Goal: Ask a question

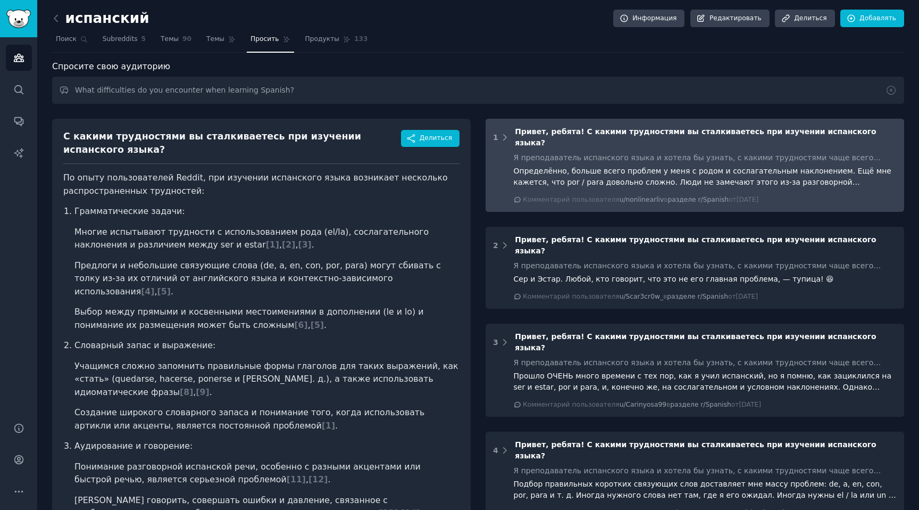
click at [552, 153] on font "Я преподаватель испанского языка и хотела бы узнать, с какими трудностями чаще …" at bounding box center [700, 174] width 372 height 42
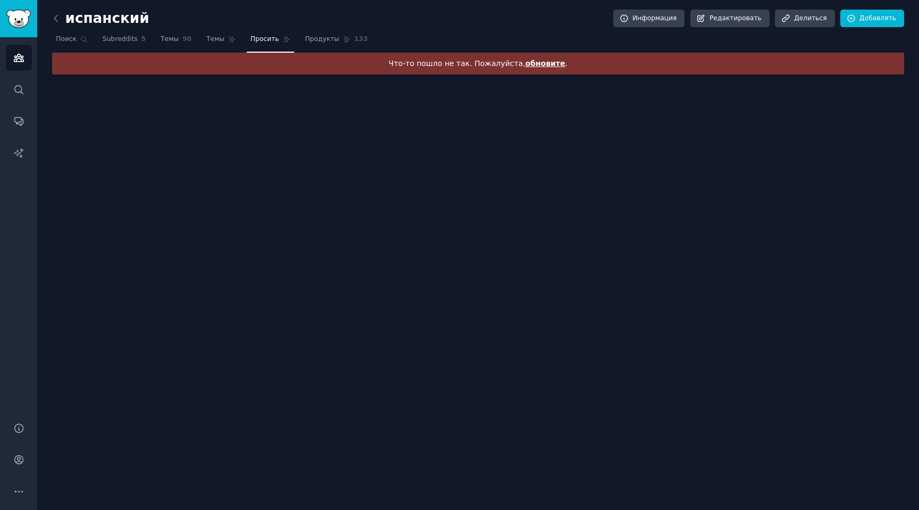
click at [527, 56] on div "Что-то пошло не так. Пожалуйста, обновите ." at bounding box center [478, 64] width 852 height 22
click at [527, 60] on font "обновите" at bounding box center [545, 63] width 40 height 9
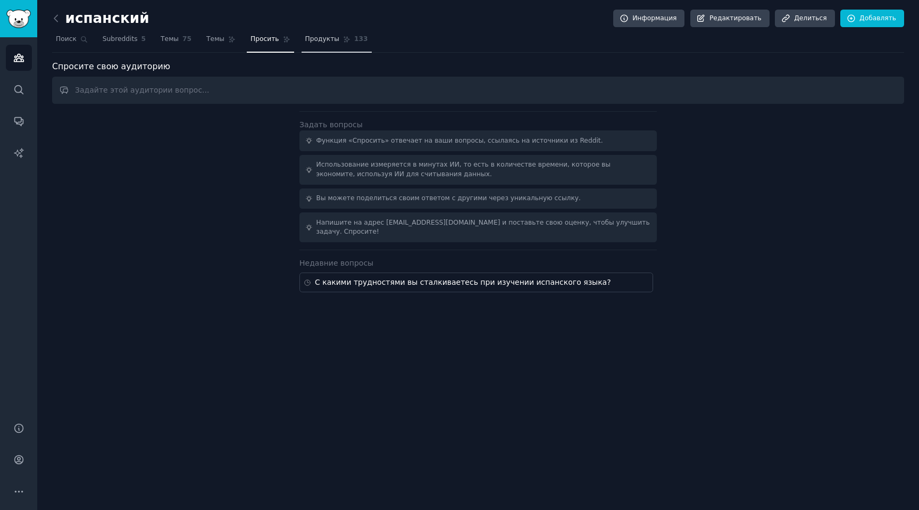
click at [311, 37] on font "Продукты" at bounding box center [322, 38] width 34 height 7
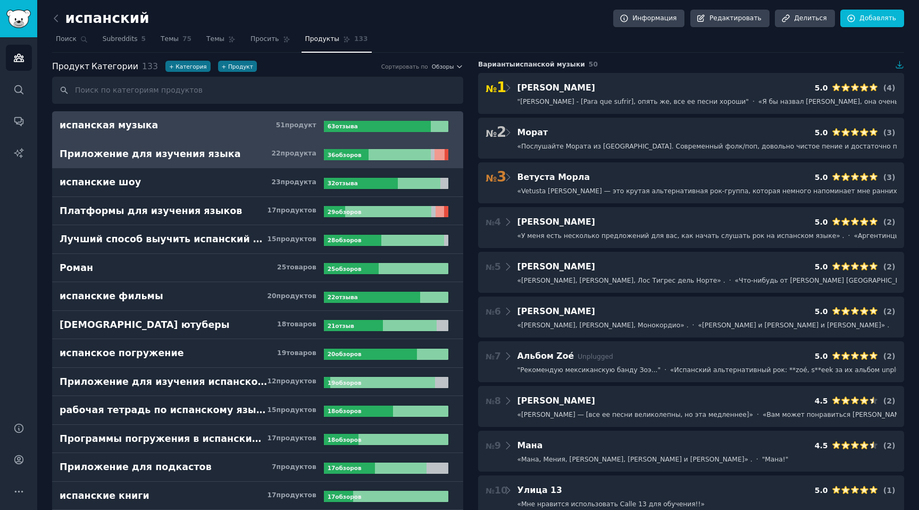
click at [233, 163] on link "Приложение для изучения языка 22 продукта ​ 36 обзоров ​" at bounding box center [257, 154] width 411 height 29
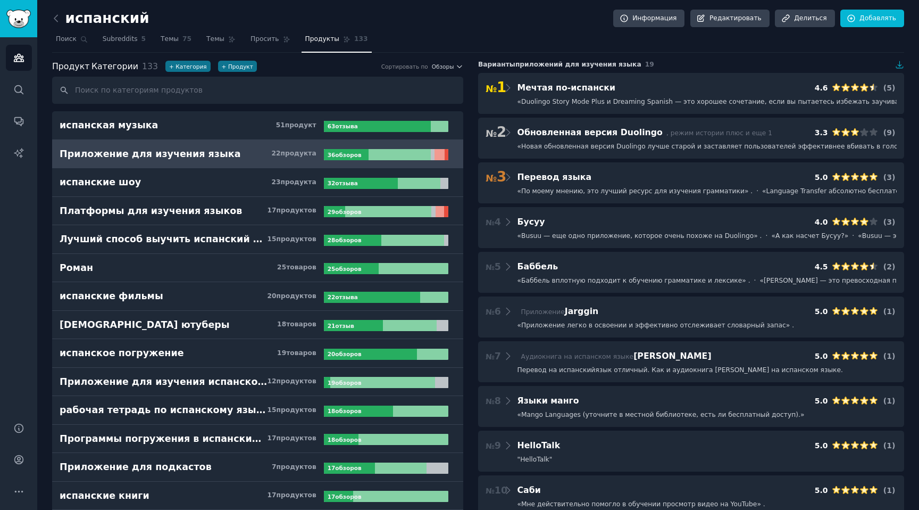
click at [575, 39] on nav "Поиск Subreddits 5 Темы 75 Темы Просить Продукты 133" at bounding box center [478, 42] width 852 height 22
click at [564, 39] on nav "Поиск Subreddits 5 Темы 75 Темы Просить Продукты 133" at bounding box center [478, 42] width 852 height 22
click at [220, 39] on font "Темы" at bounding box center [215, 38] width 18 height 7
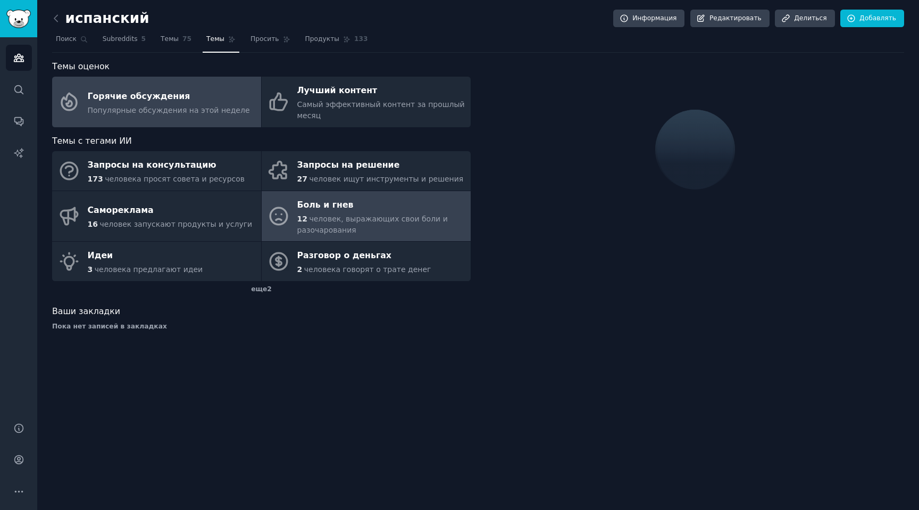
click at [367, 215] on font "человек, выражающих свои боли и разочарования" at bounding box center [372, 224] width 151 height 20
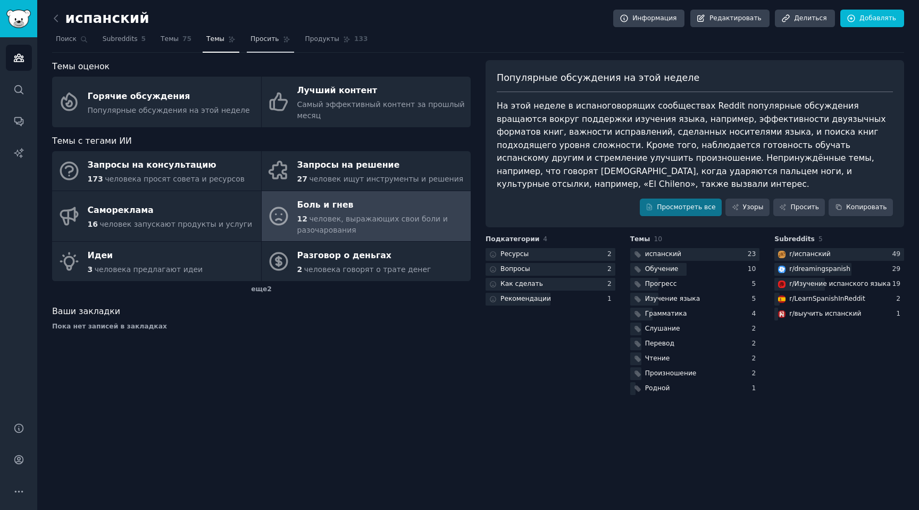
click at [255, 46] on link "Просить" at bounding box center [270, 42] width 47 height 22
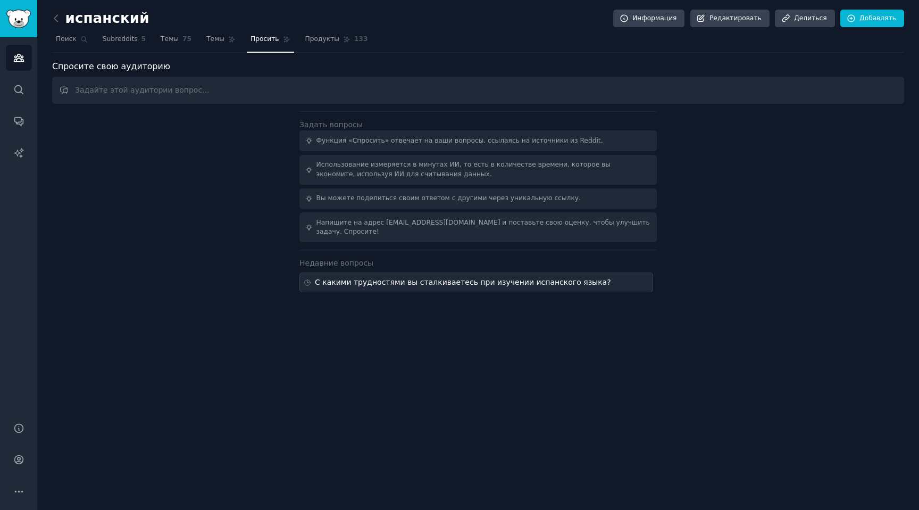
click at [416, 286] on font "С какими трудностями вы сталкиваетесь при изучении испанского языка?" at bounding box center [463, 282] width 296 height 9
type input "What difficulties do you encounter when learning Spanish?"
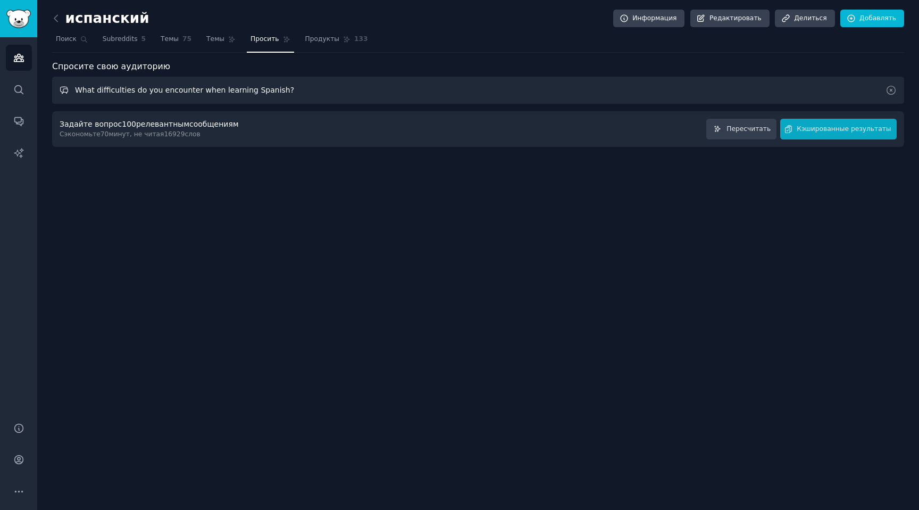
click at [207, 98] on input "What difficulties do you encounter when learning Spanish?" at bounding box center [478, 90] width 852 height 27
click at [215, 128] on font "сообщениям" at bounding box center [213, 124] width 49 height 9
click at [828, 127] on font "Кэшированные результаты" at bounding box center [844, 128] width 94 height 7
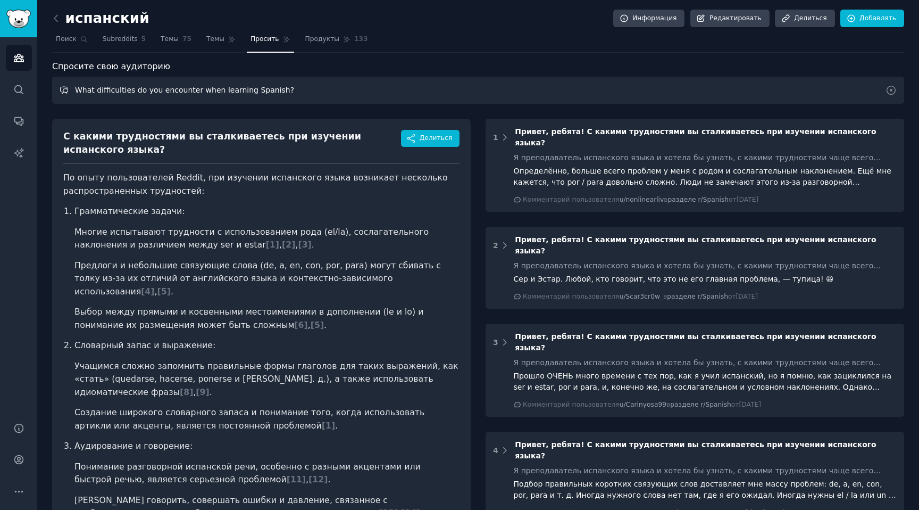
click at [264, 90] on input "What difficulties do you encounter when learning Spanish?" at bounding box center [478, 90] width 852 height 27
